Goal: Task Accomplishment & Management: Use online tool/utility

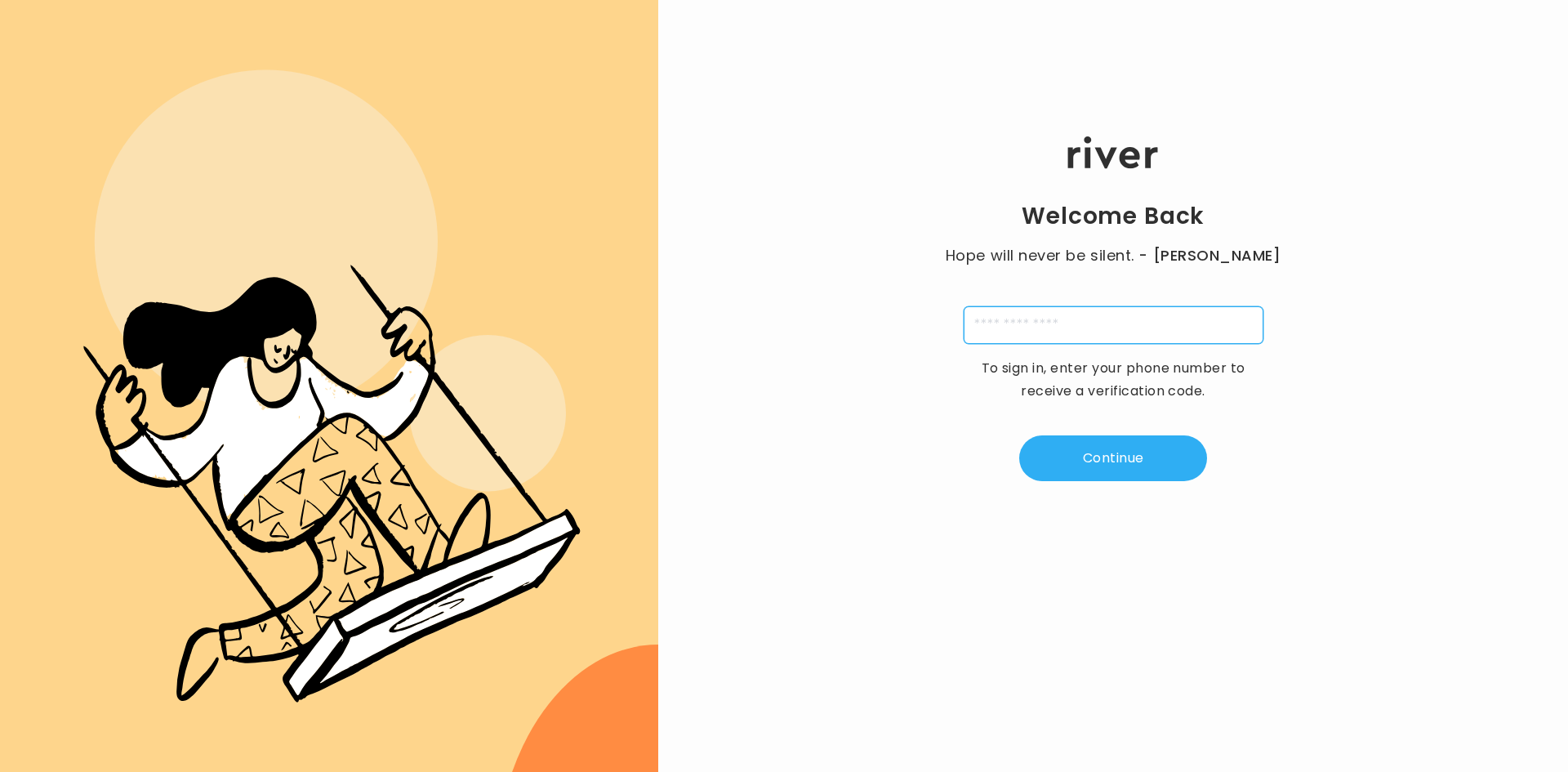
click at [1147, 333] on input "tel" at bounding box center [1113, 325] width 300 height 38
type input "**********"
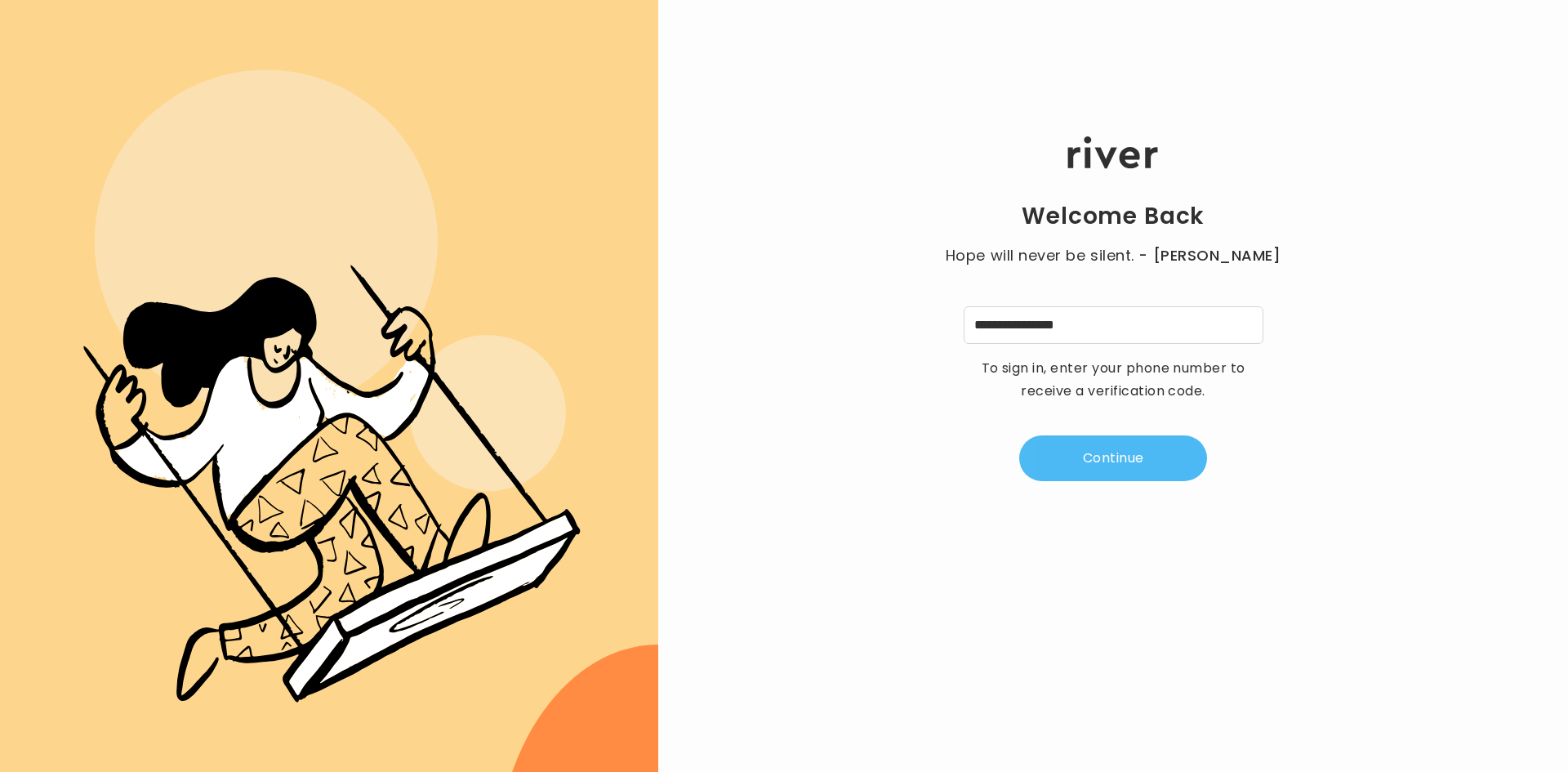
click at [1128, 466] on button "Continue" at bounding box center [1113, 458] width 188 height 46
type input "*"
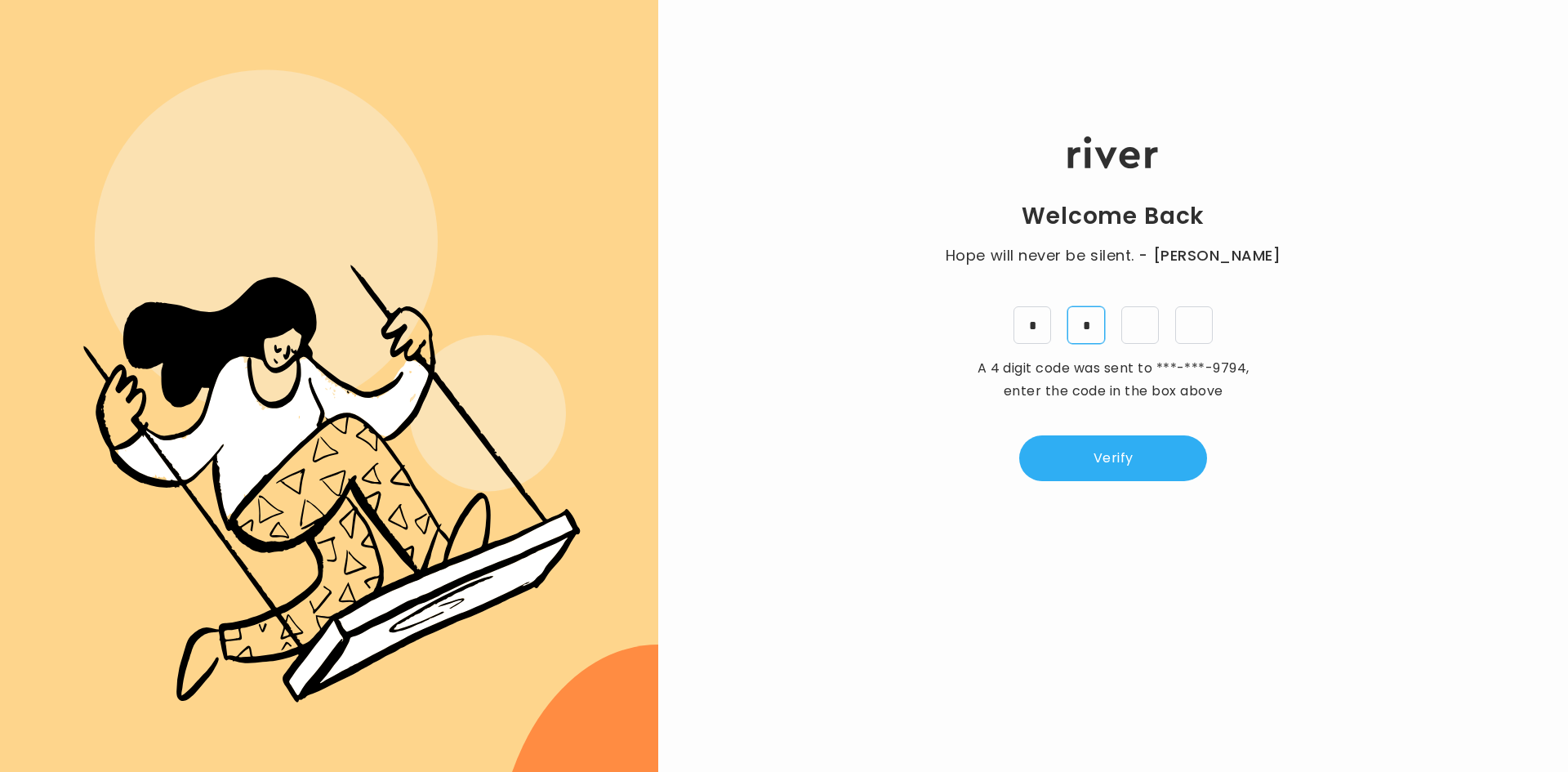
type input "*"
click at [1066, 456] on button "Verify" at bounding box center [1113, 458] width 188 height 46
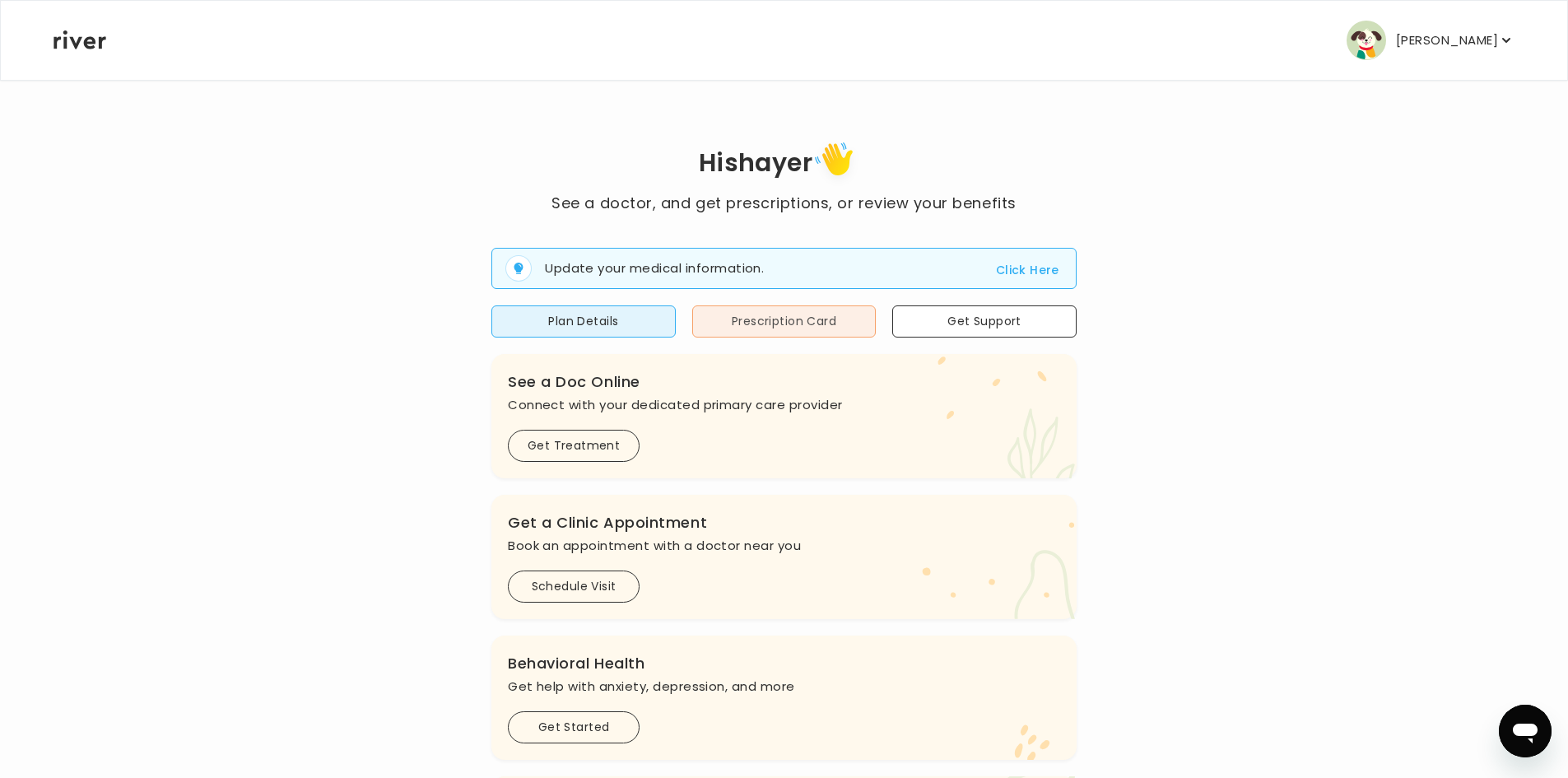
click at [747, 327] on button "Prescription Card" at bounding box center [784, 322] width 184 height 33
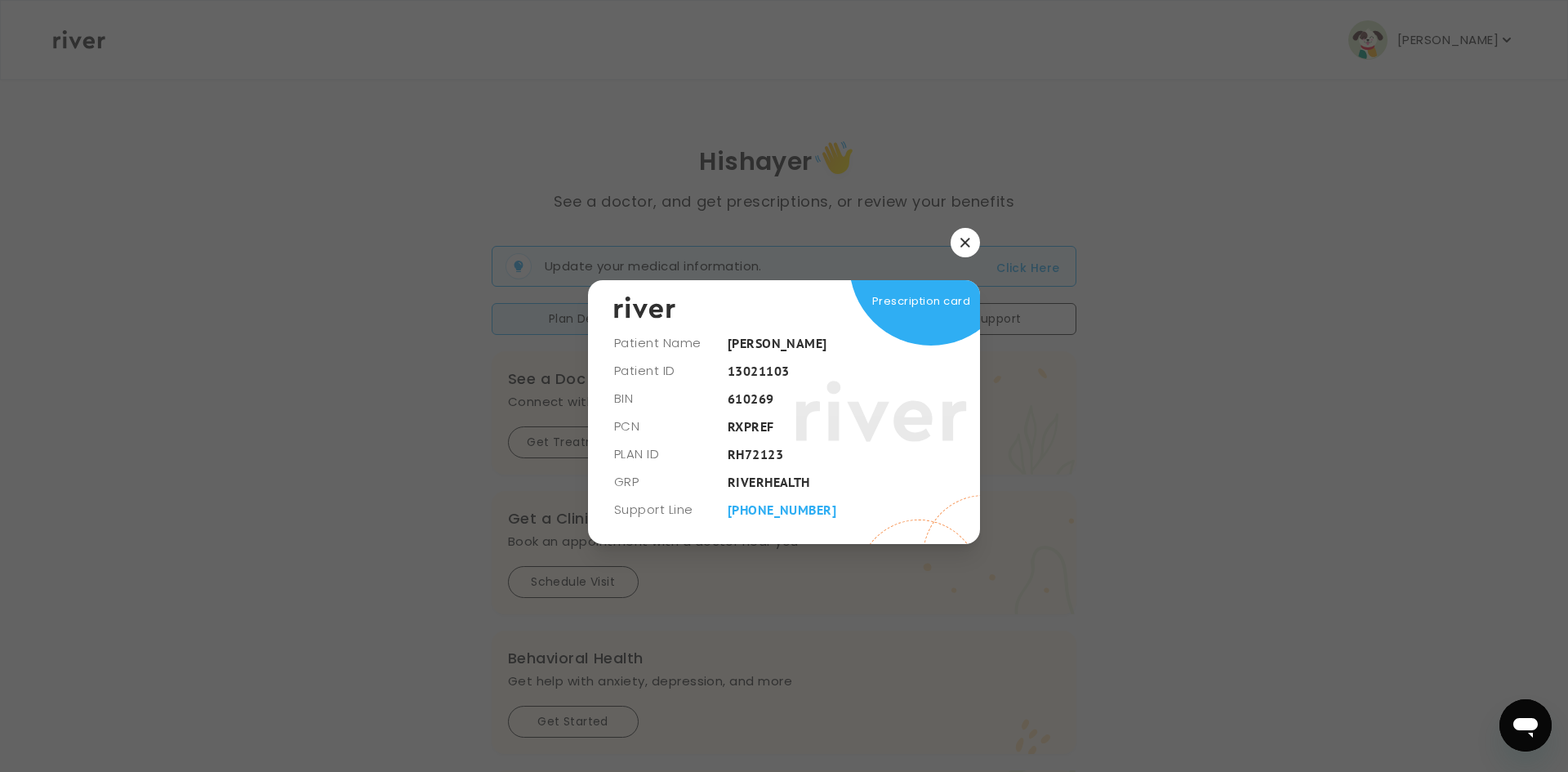
click at [1301, 477] on div at bounding box center [784, 386] width 1568 height 772
click at [958, 245] on button "button" at bounding box center [965, 242] width 29 height 29
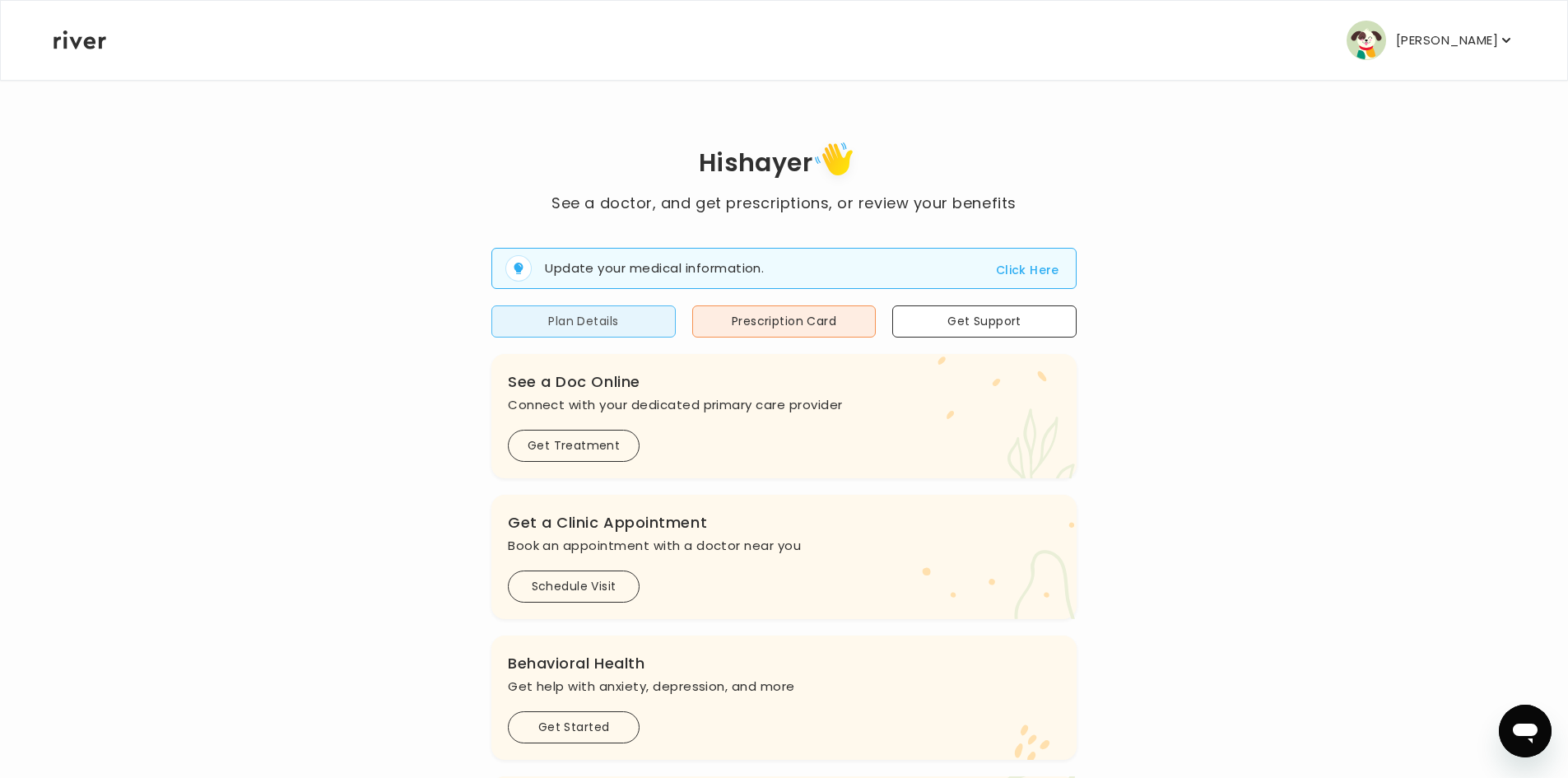
click at [566, 313] on button "Plan Details" at bounding box center [583, 322] width 184 height 33
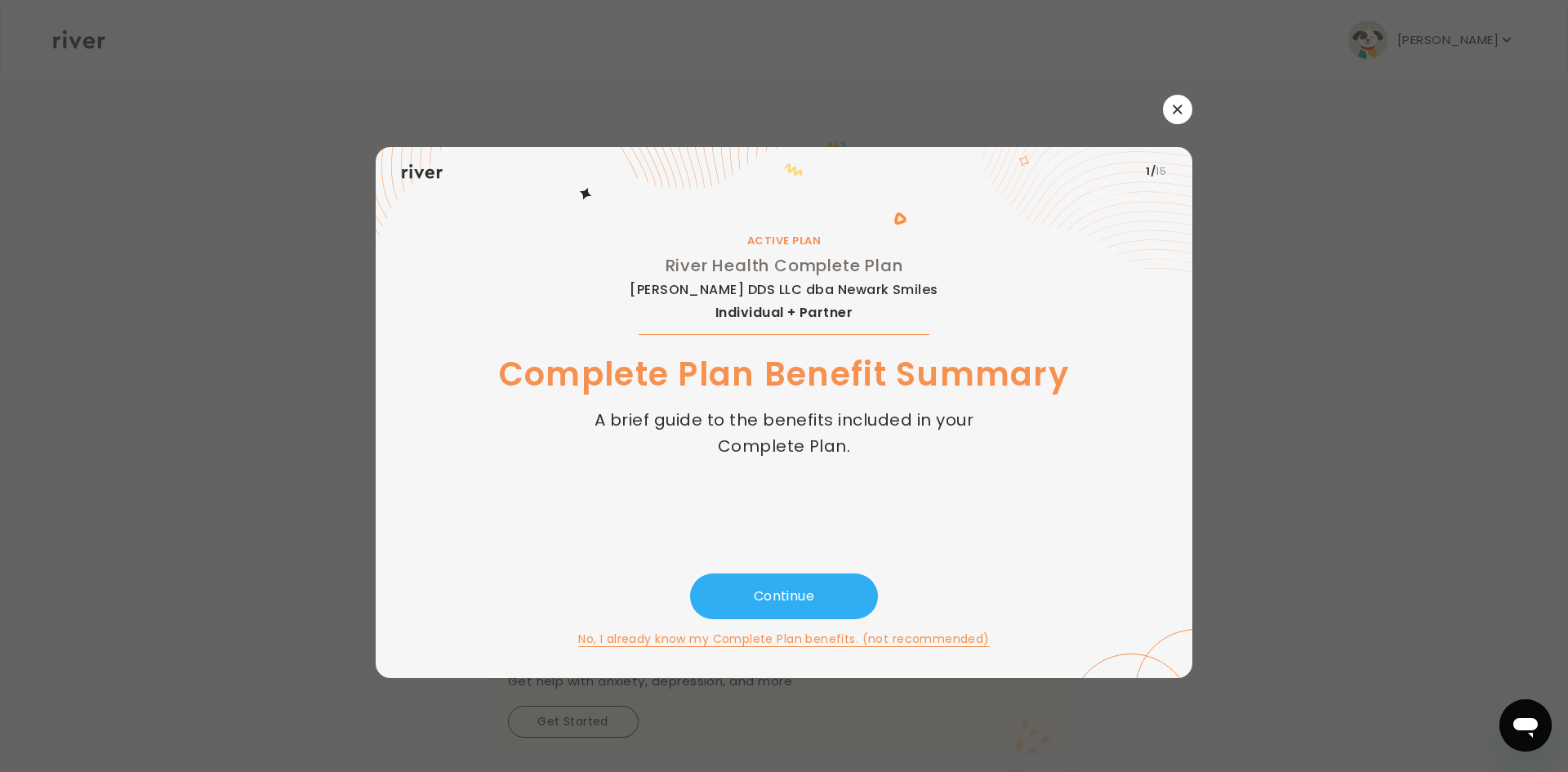
click at [1191, 109] on button "button" at bounding box center [1177, 109] width 29 height 29
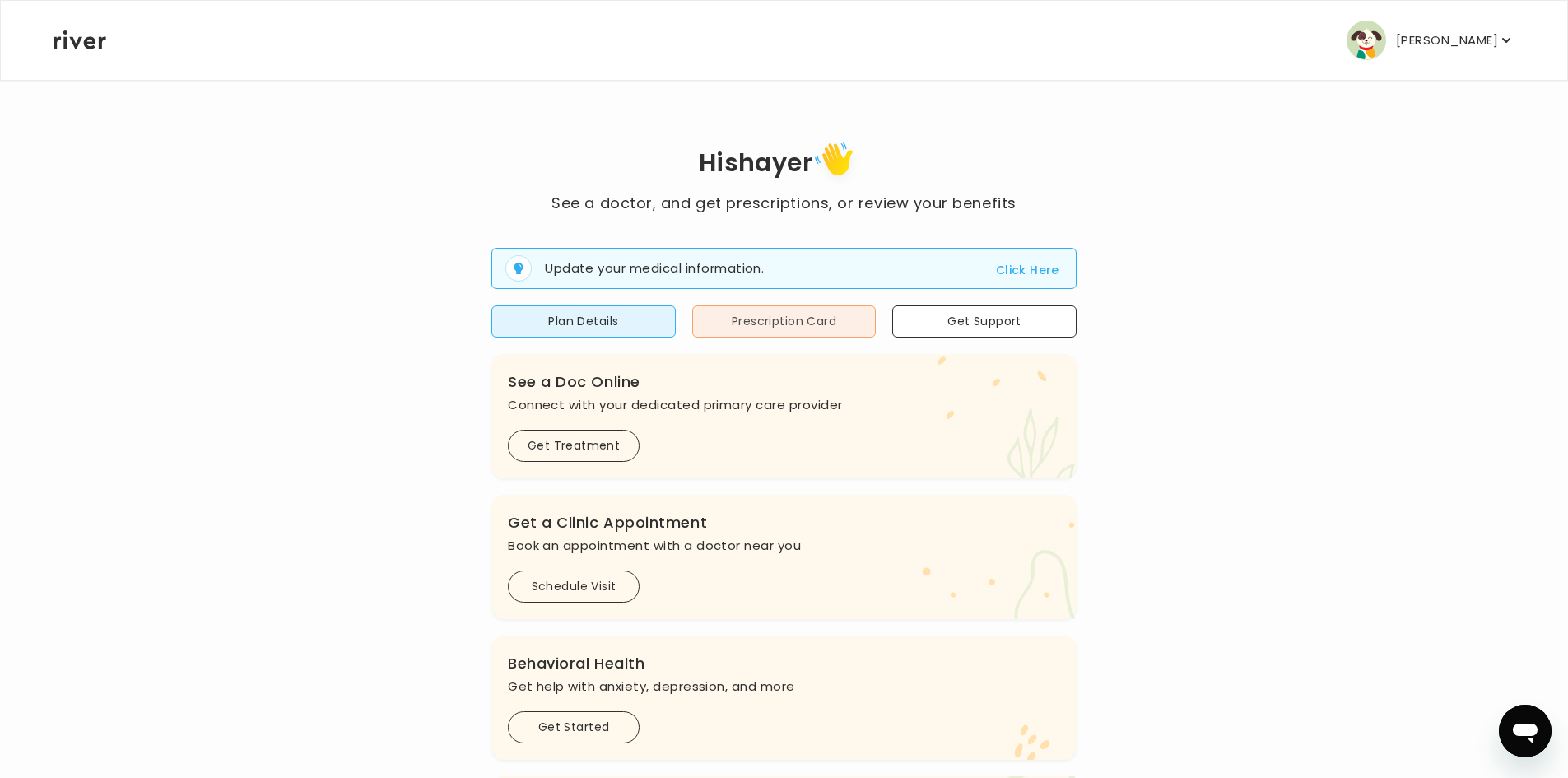
click at [791, 335] on button "Prescription Card" at bounding box center [784, 322] width 184 height 33
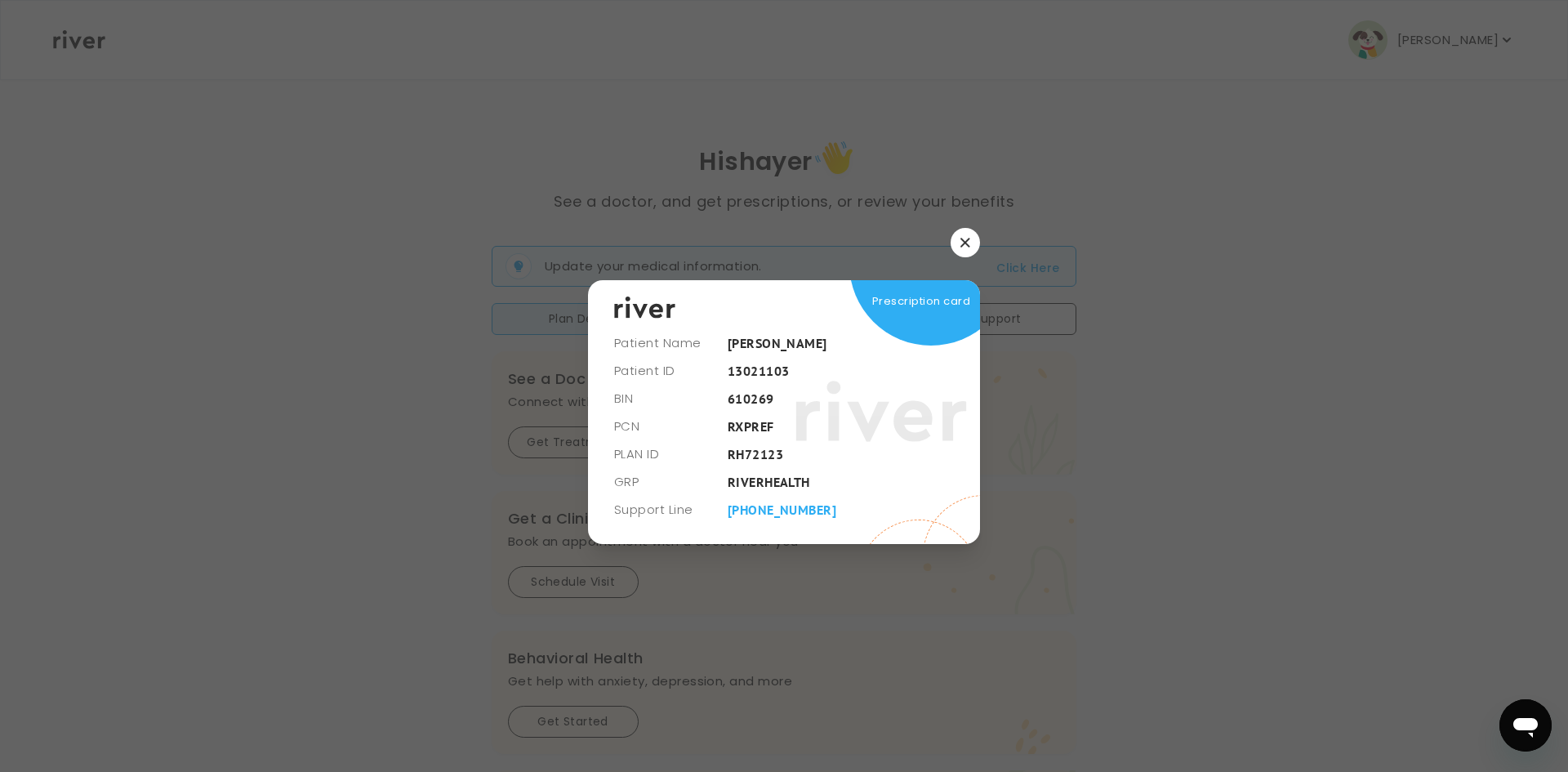
click at [971, 246] on button "button" at bounding box center [965, 242] width 29 height 29
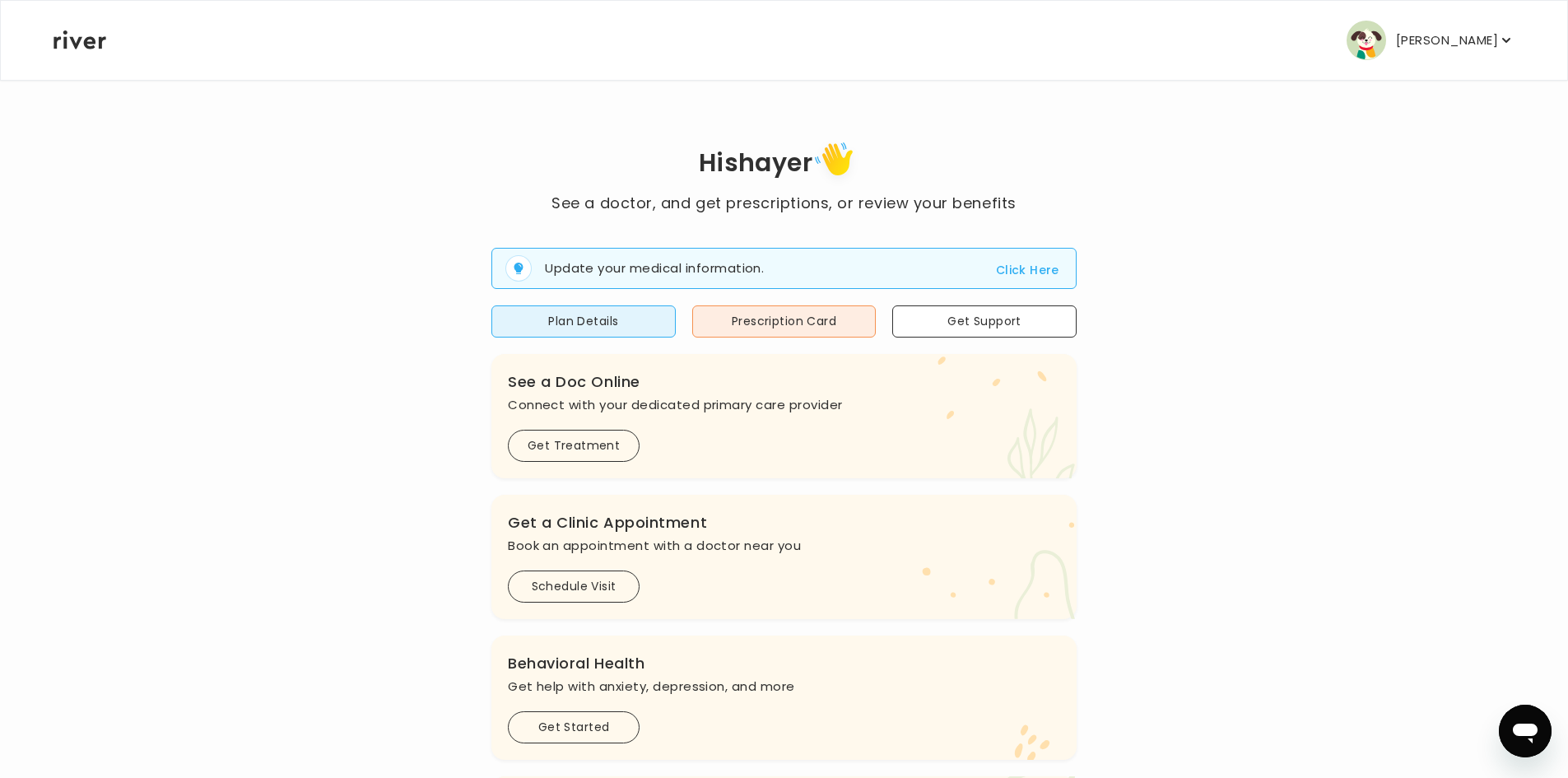
click at [1255, 548] on div "Hi shayer See a doctor, and get prescriptions, or review your benefits Update y…" at bounding box center [784, 589] width 1463 height 904
click at [566, 318] on button "Plan Details" at bounding box center [583, 322] width 184 height 33
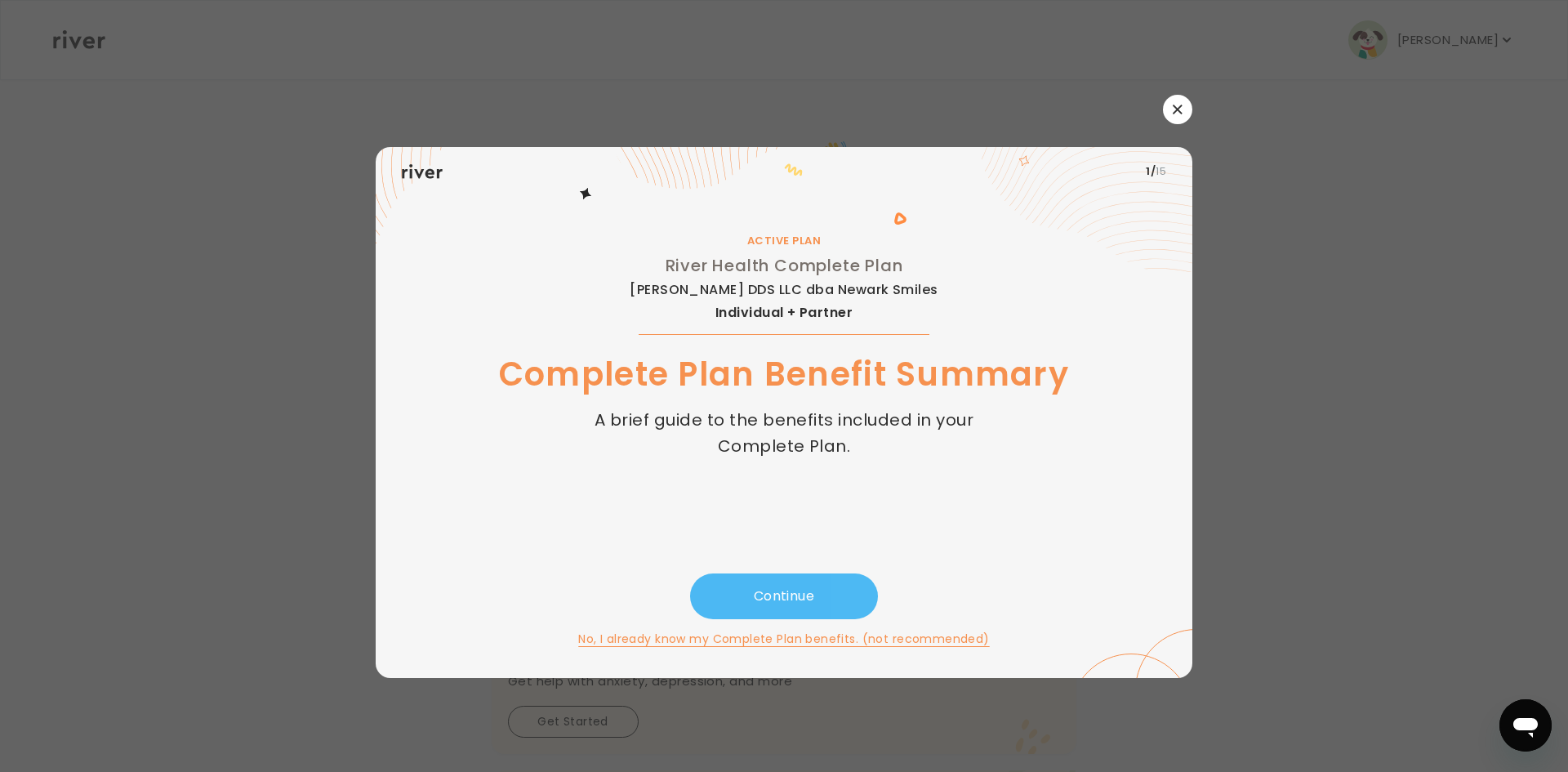
click at [774, 603] on button "Continue" at bounding box center [784, 596] width 188 height 46
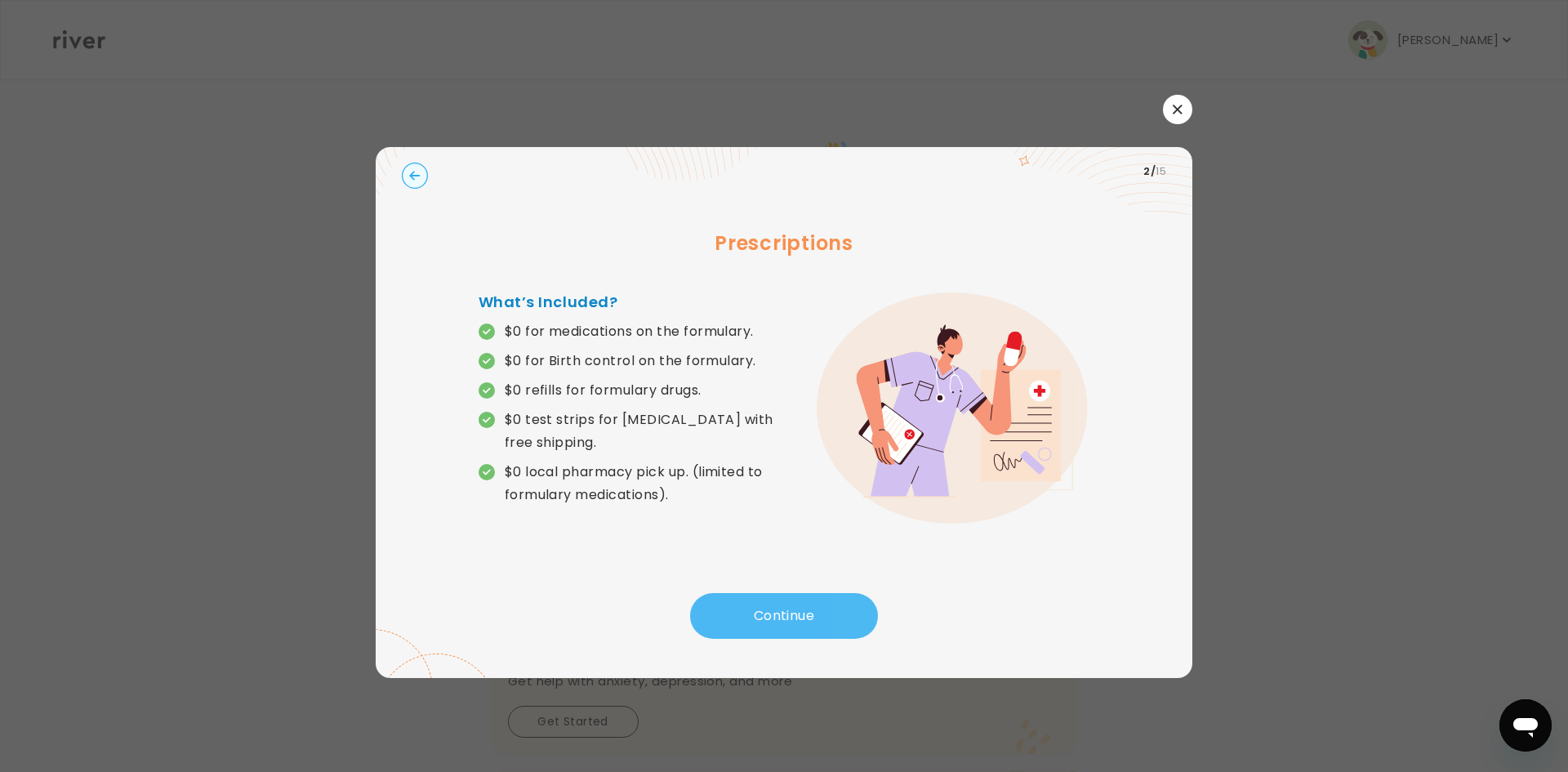
click at [774, 617] on button "Continue" at bounding box center [784, 616] width 188 height 46
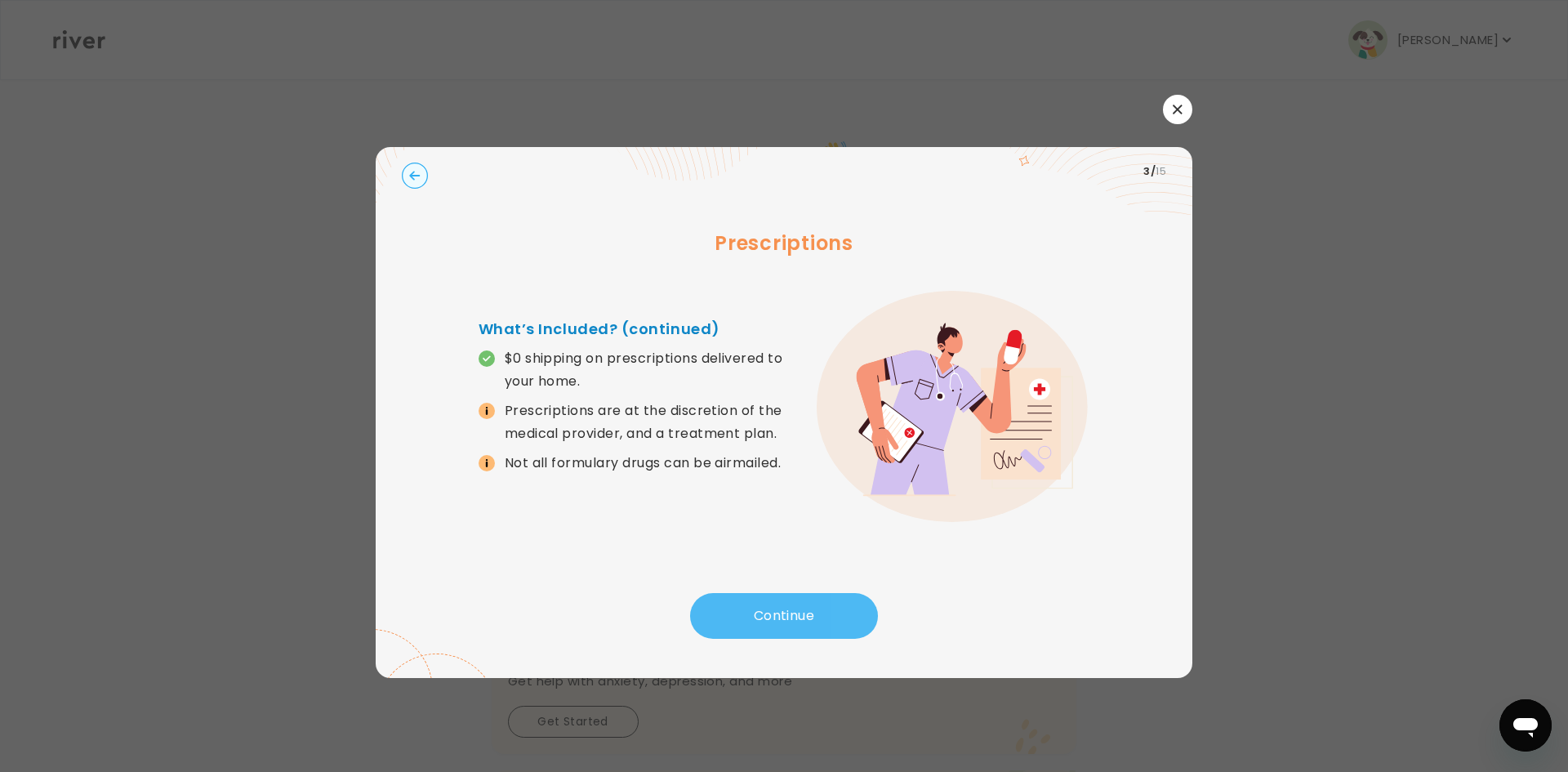
click at [774, 617] on button "Continue" at bounding box center [784, 616] width 188 height 46
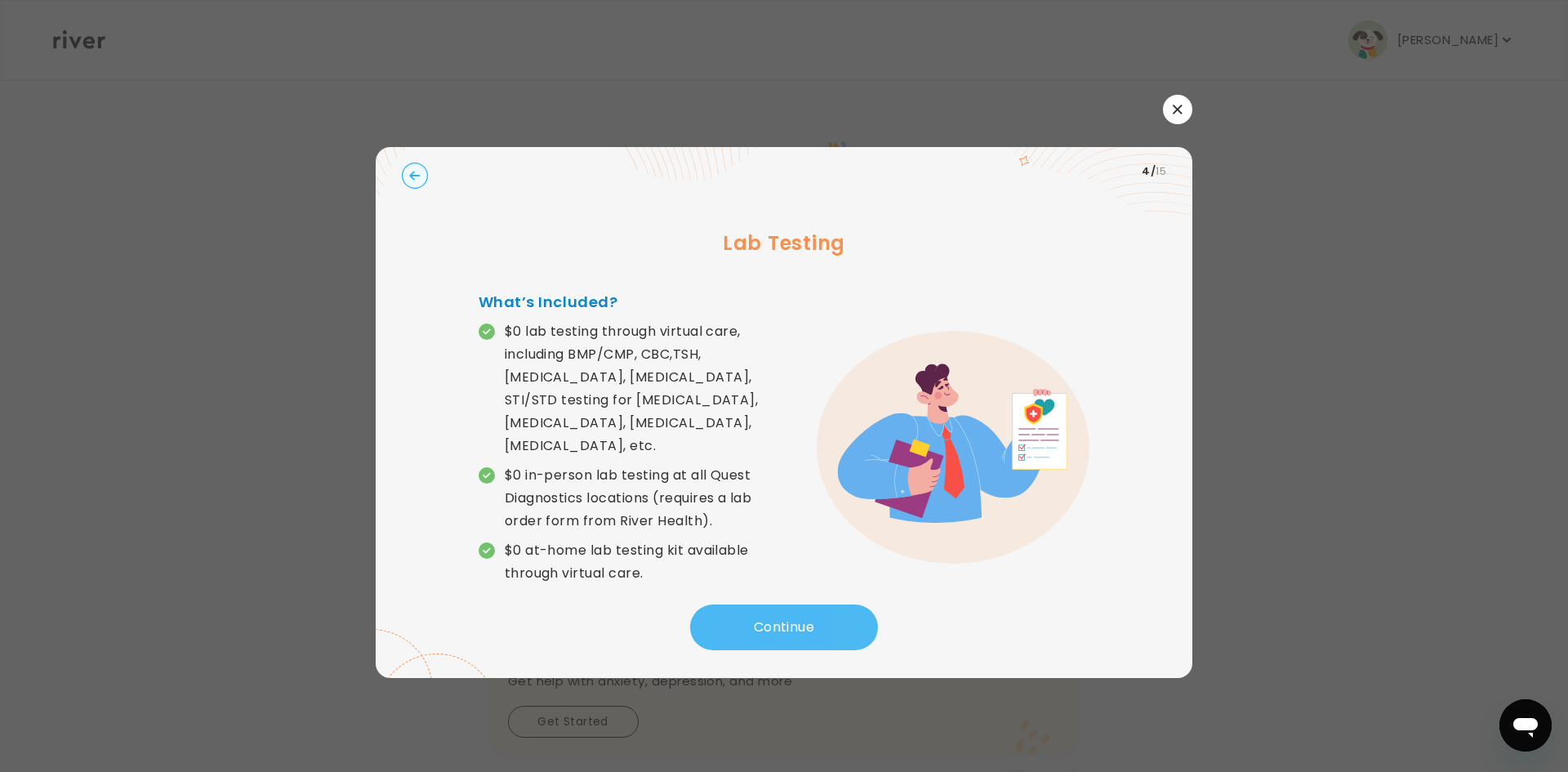
click at [774, 617] on button "Continue" at bounding box center [784, 627] width 188 height 46
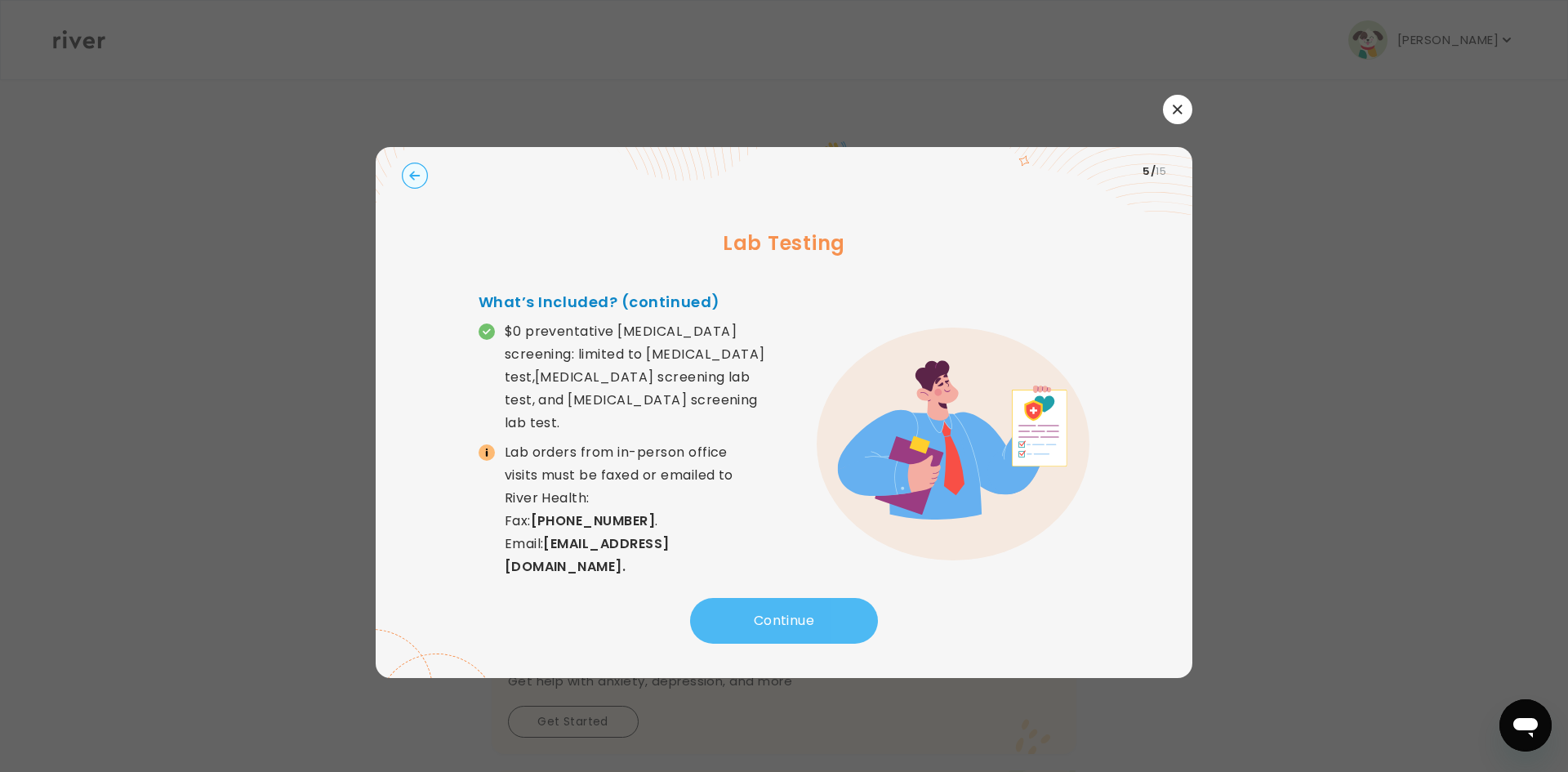
click at [774, 617] on button "Continue" at bounding box center [784, 621] width 188 height 46
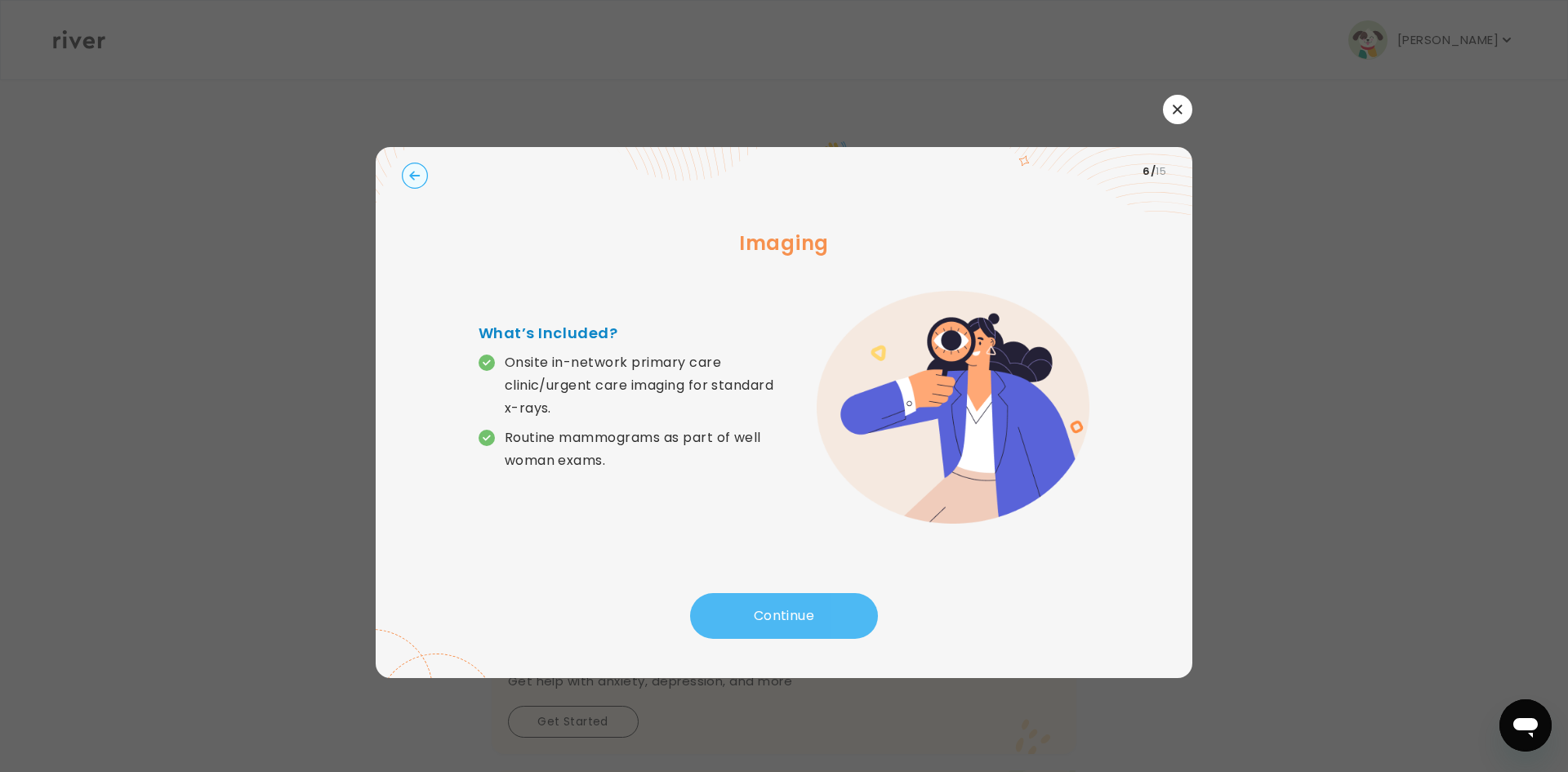
click at [774, 617] on button "Continue" at bounding box center [784, 616] width 188 height 46
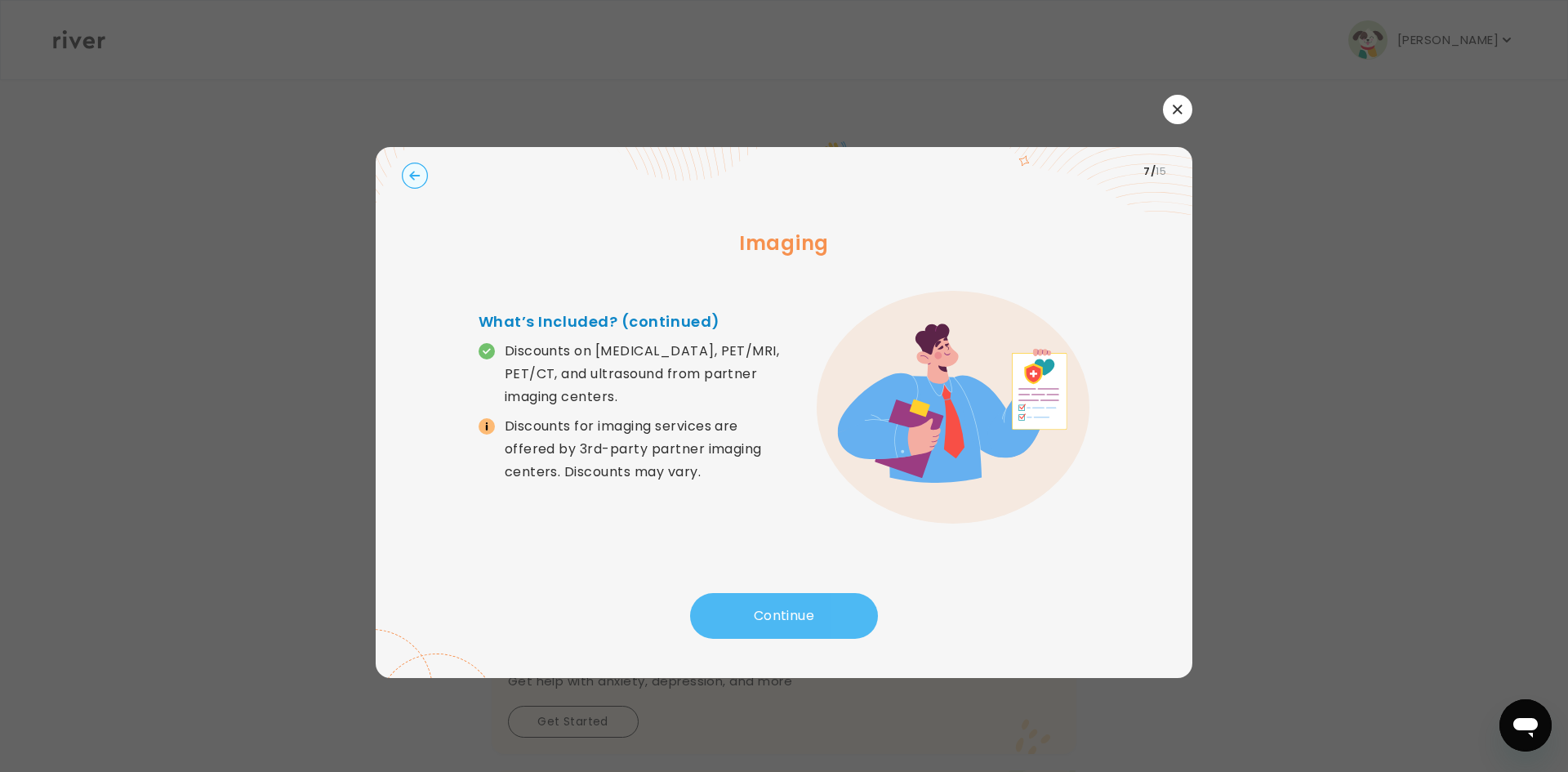
click at [774, 617] on button "Continue" at bounding box center [784, 616] width 188 height 46
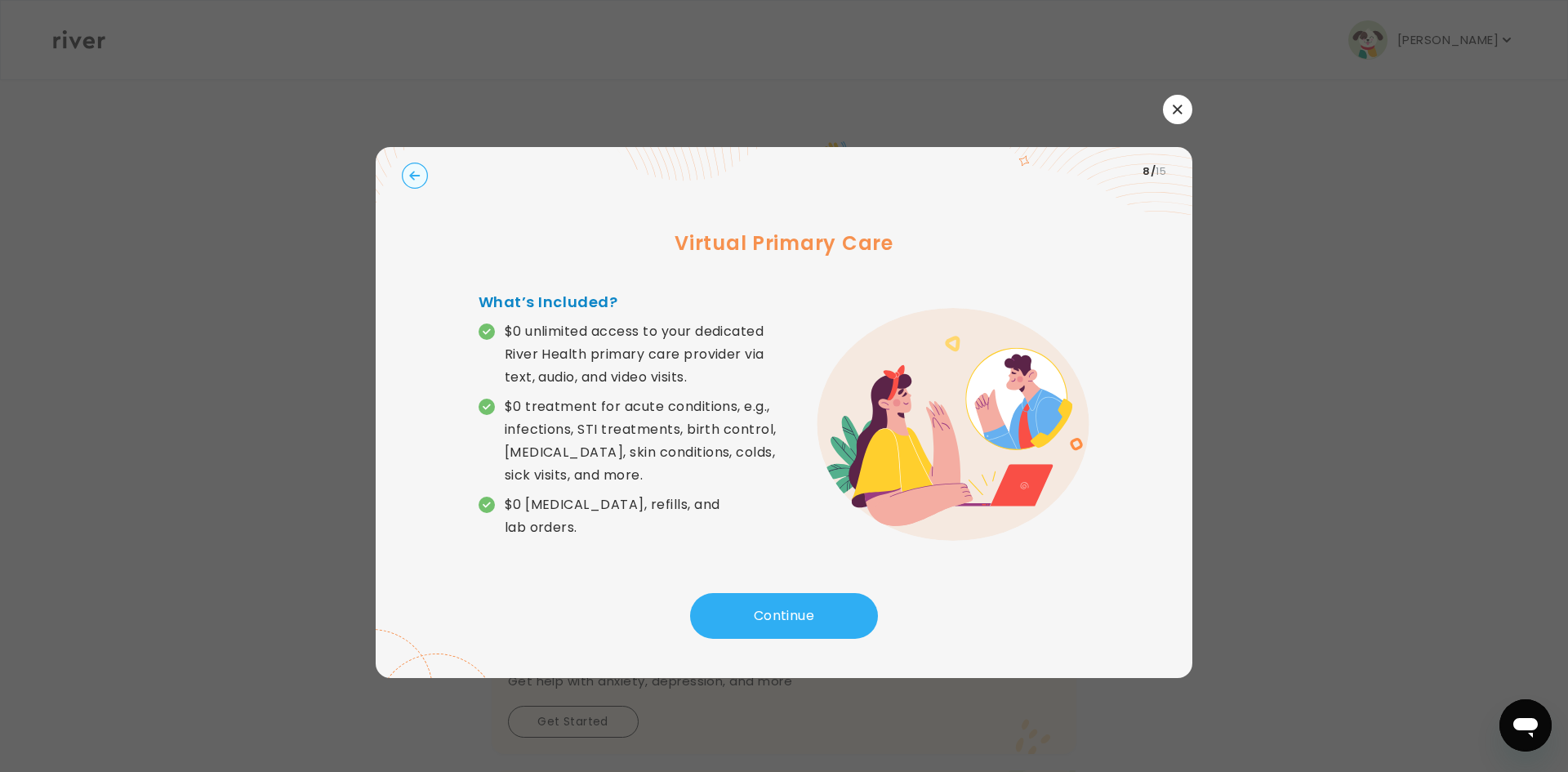
click at [1179, 107] on icon "button" at bounding box center [1177, 108] width 9 height 9
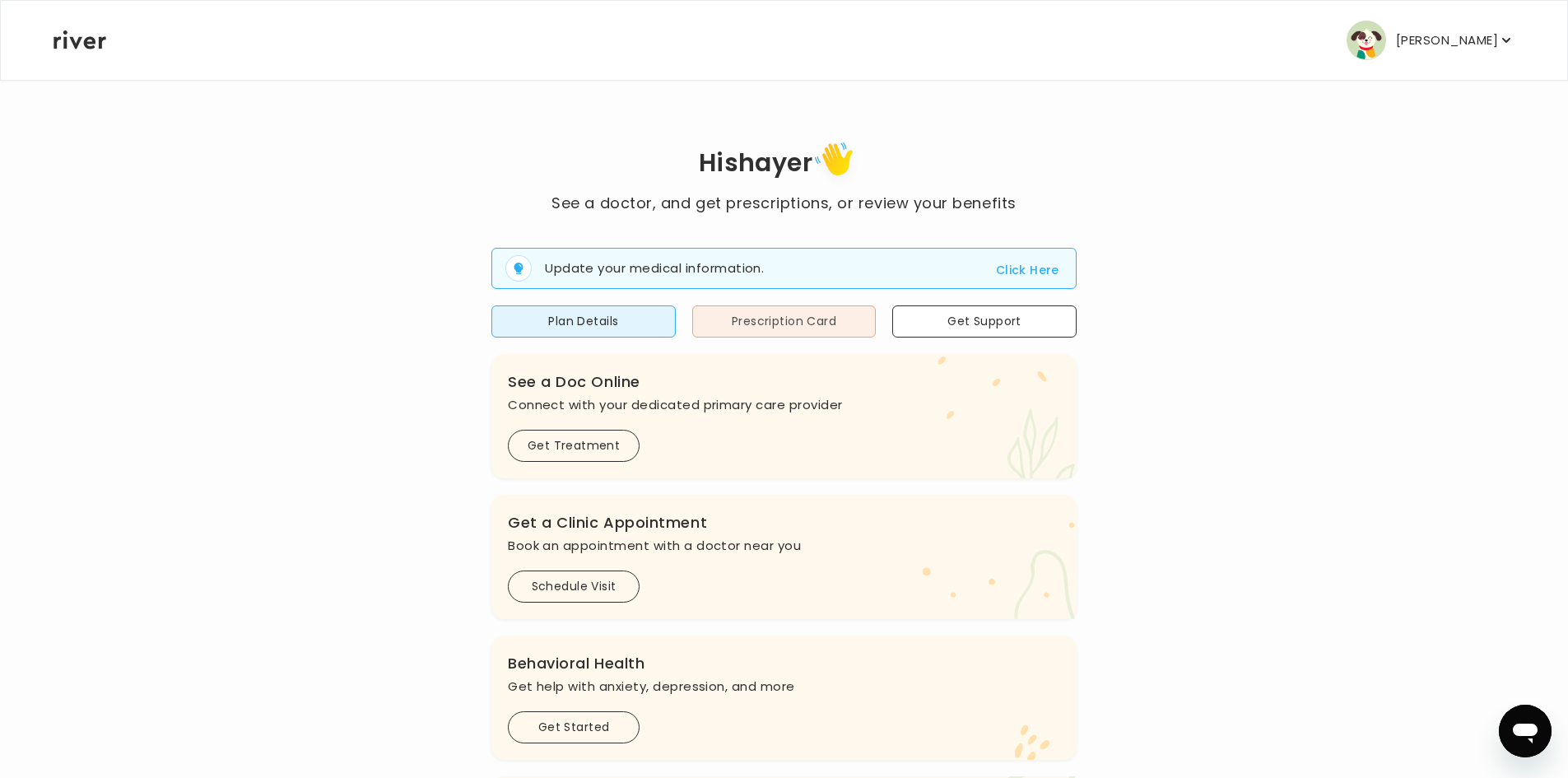
click at [779, 325] on button "Prescription Card" at bounding box center [784, 322] width 184 height 33
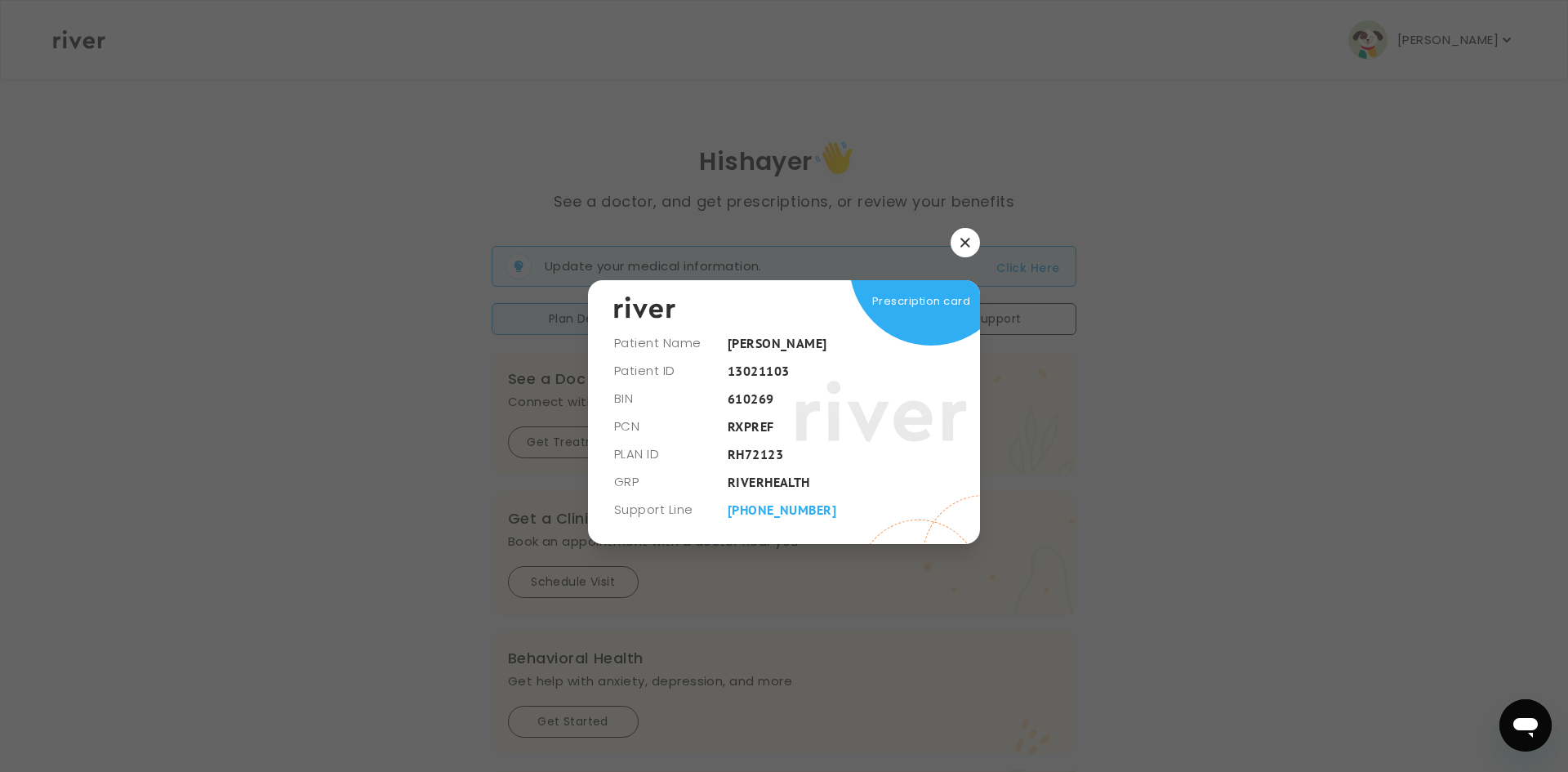
click at [962, 241] on icon "button" at bounding box center [965, 242] width 10 height 10
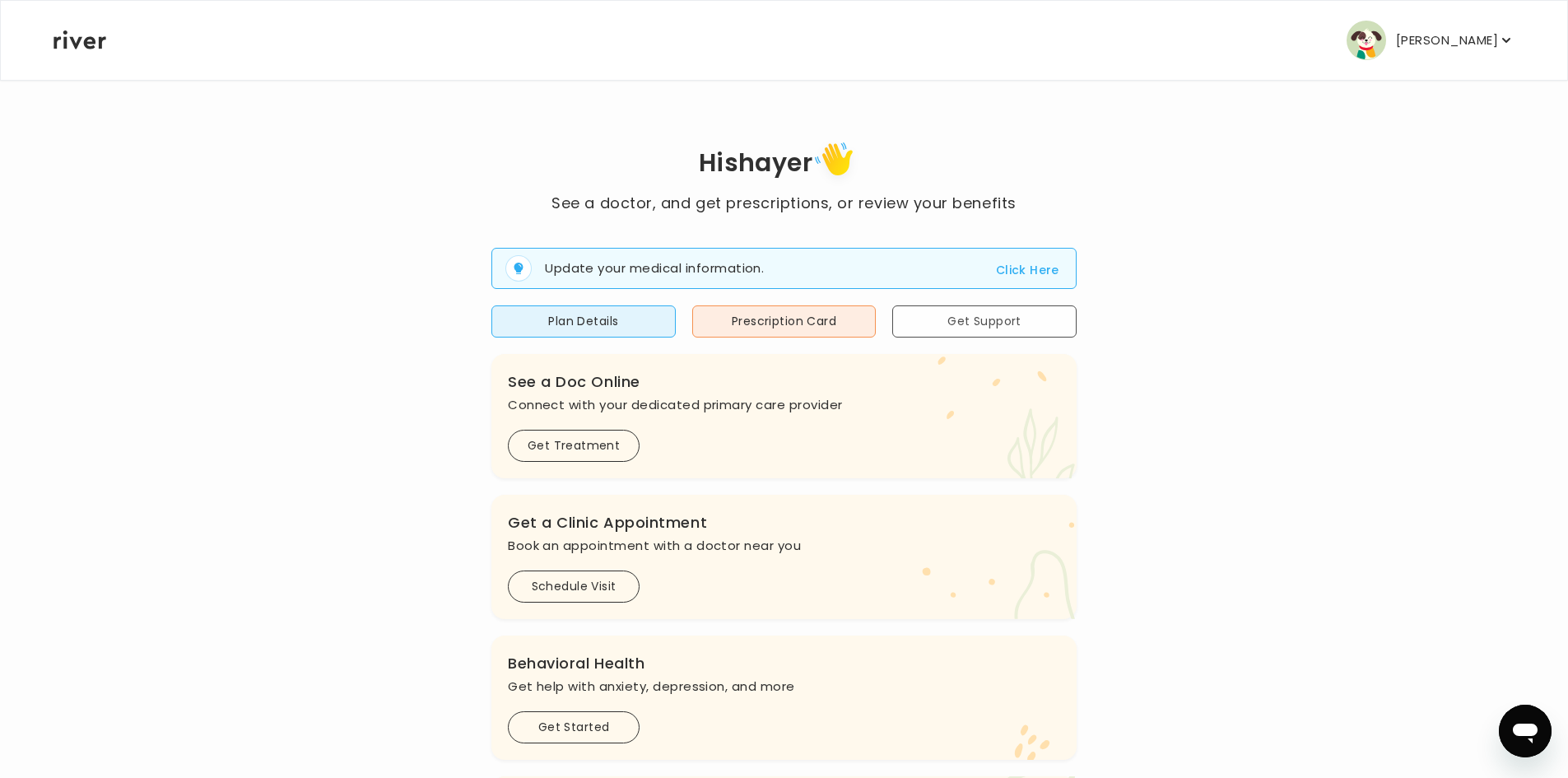
click at [932, 318] on button "Get Support" at bounding box center [984, 322] width 184 height 33
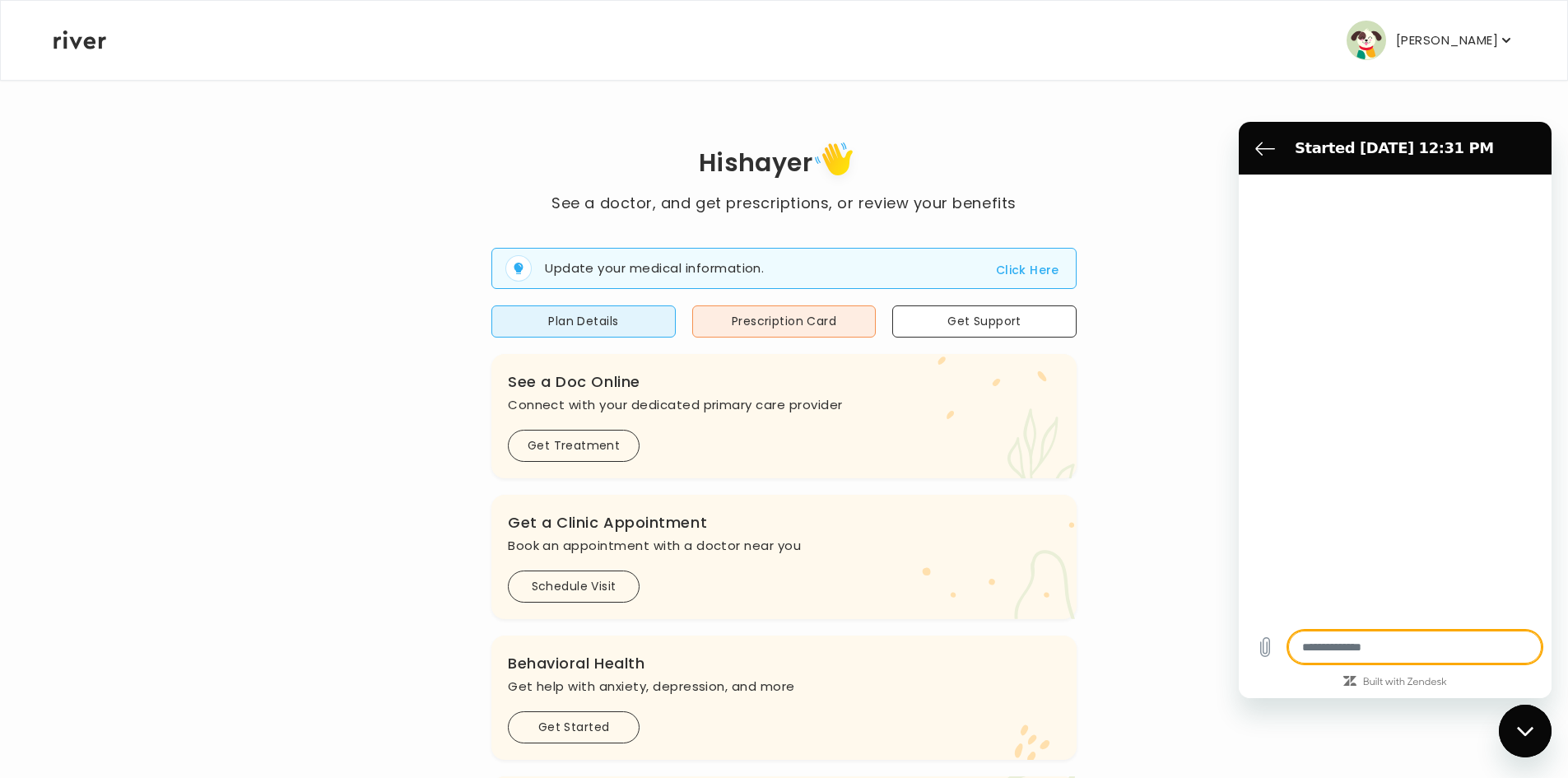
click at [1112, 116] on div "Hi shayer See a doctor, and get prescriptions, or review your benefits Update y…" at bounding box center [784, 583] width 1463 height 1008
click at [538, 318] on button "Plan Details" at bounding box center [583, 322] width 184 height 33
type textarea "*"
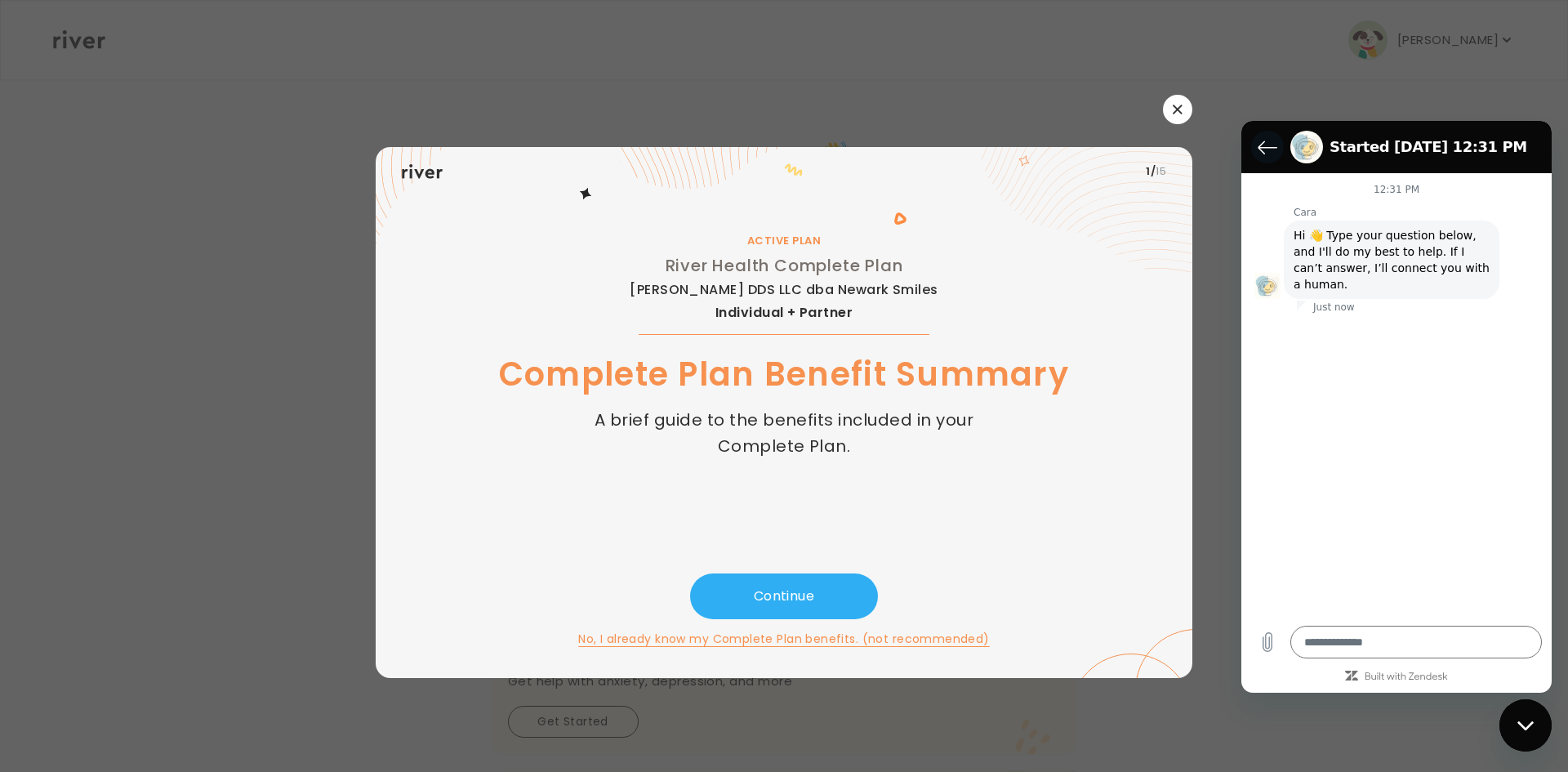
click at [1262, 145] on icon "Back to the conversation list" at bounding box center [1268, 147] width 18 height 12
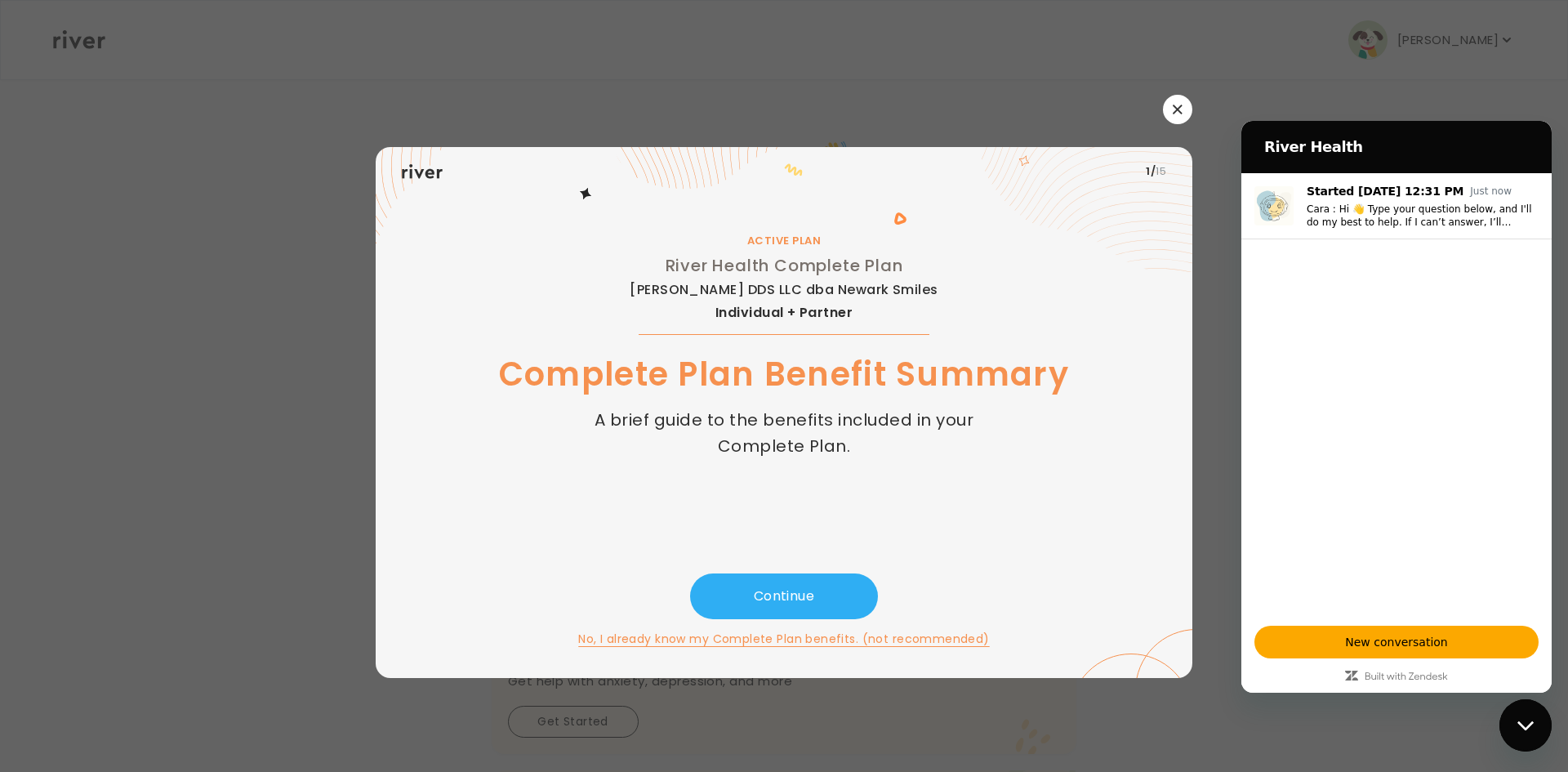
click at [1178, 107] on icon "button" at bounding box center [1178, 109] width 10 height 10
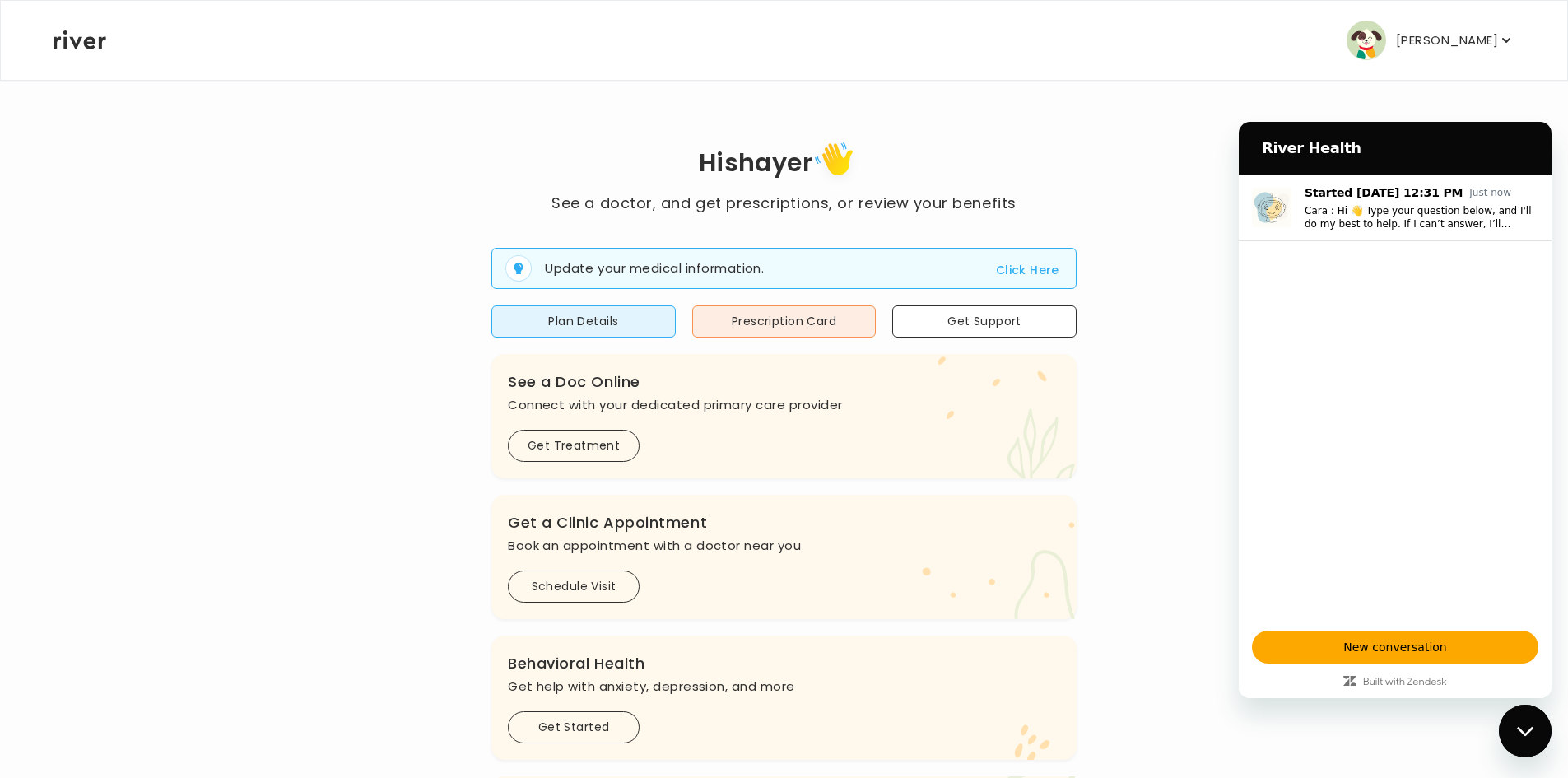
drag, startPoint x: 1531, startPoint y: 739, endPoint x: 1517, endPoint y: 739, distance: 14.0
click at [1531, 739] on div "Close messaging window" at bounding box center [1525, 731] width 50 height 50
